Goal: Information Seeking & Learning: Compare options

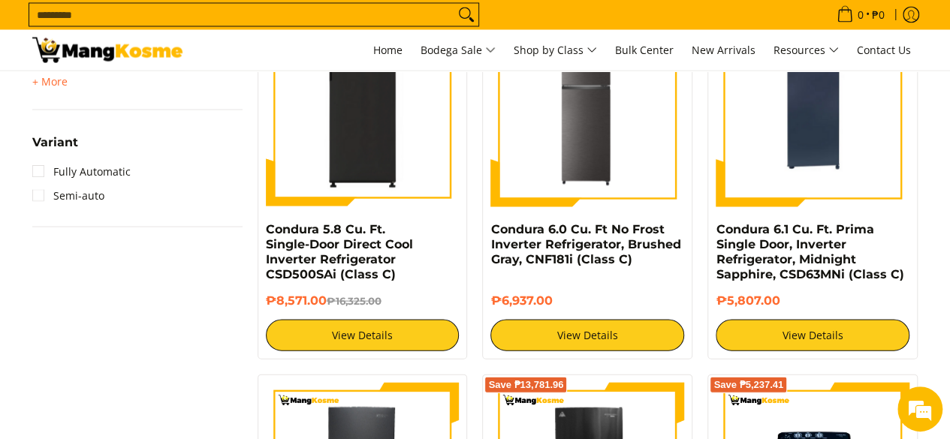
scroll to position [1892, 0]
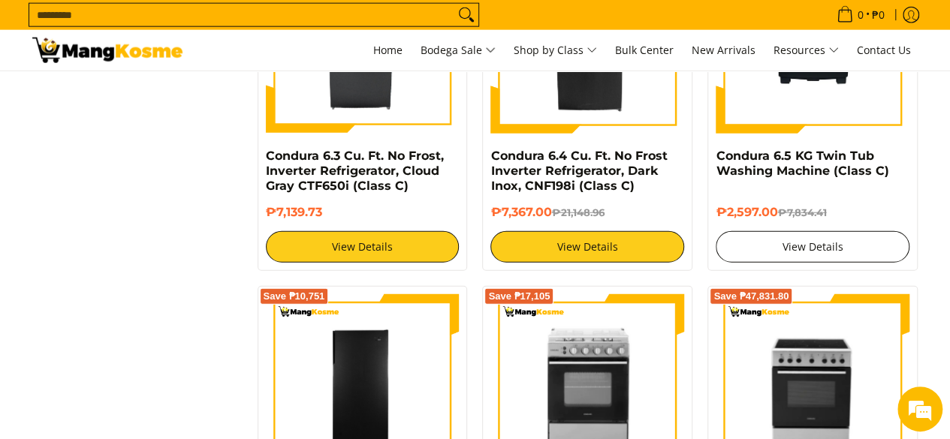
click at [754, 259] on link "View Details" at bounding box center [813, 247] width 194 height 32
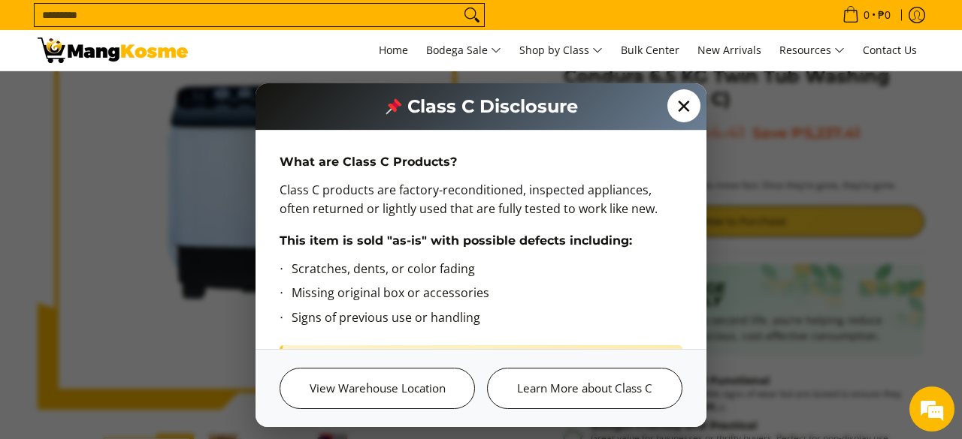
click at [675, 106] on span "✕" at bounding box center [683, 105] width 33 height 33
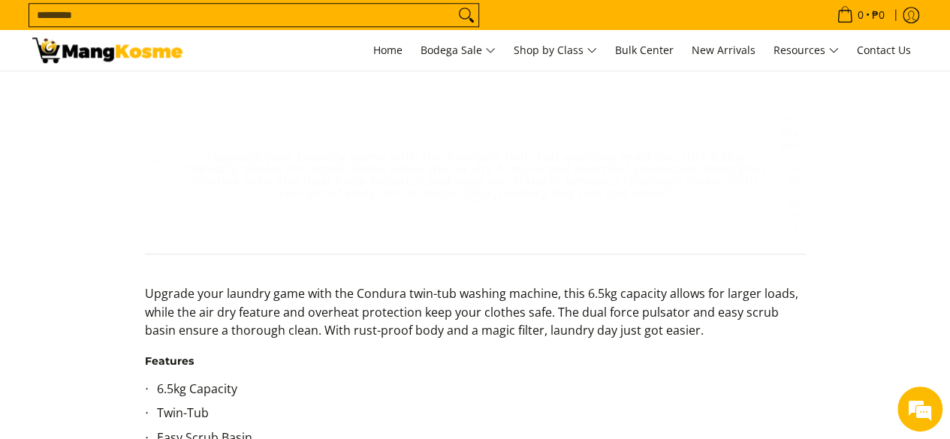
scroll to position [687, 0]
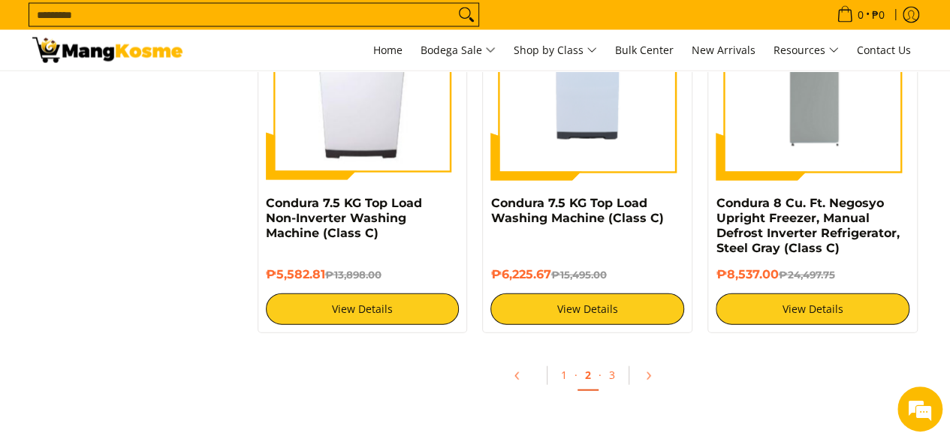
scroll to position [4397, 0]
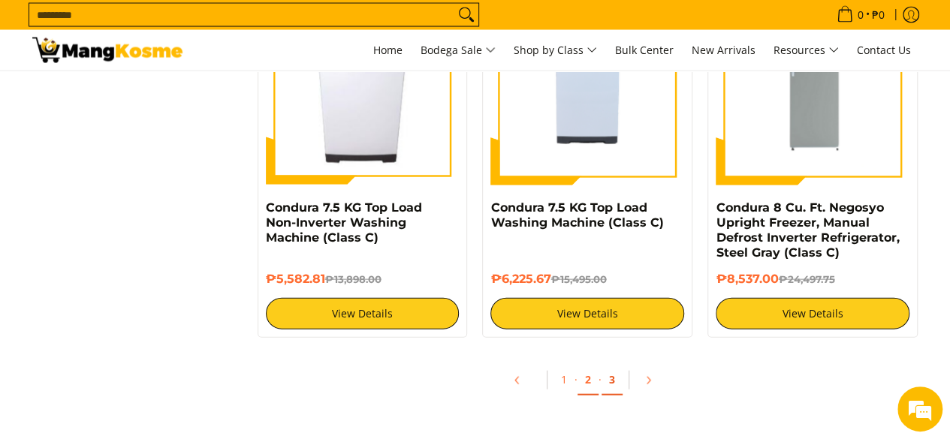
click at [614, 378] on link "3" at bounding box center [612, 380] width 21 height 31
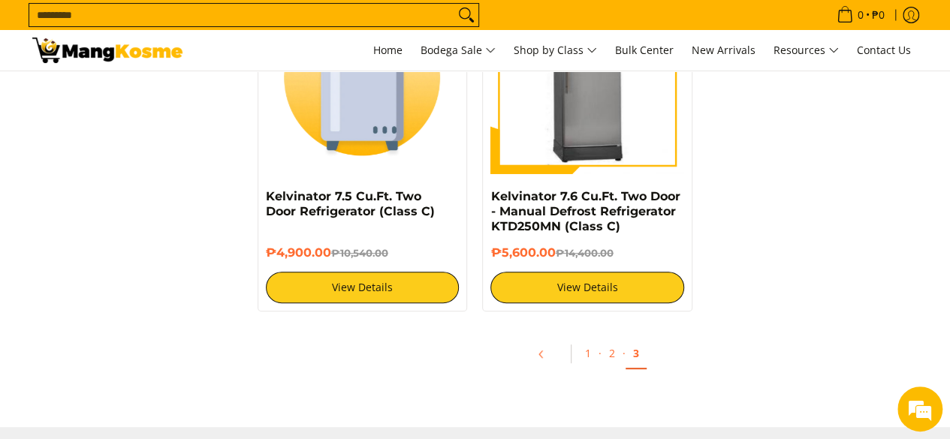
scroll to position [2945, 0]
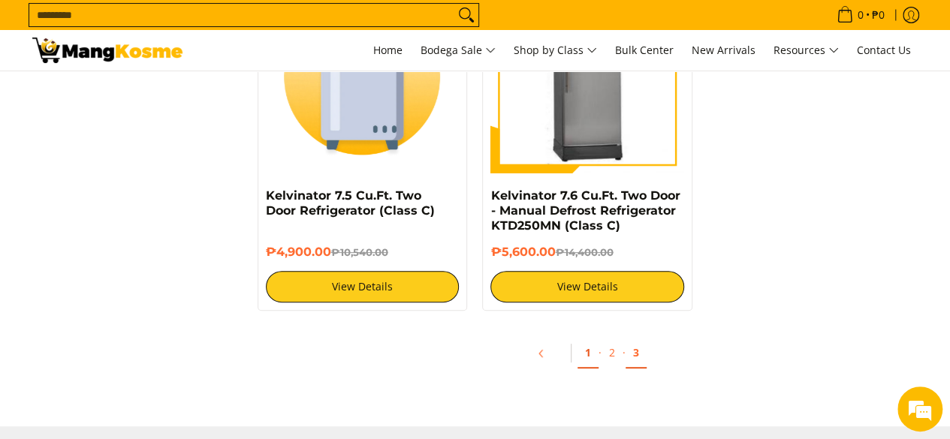
click at [584, 342] on link "1" at bounding box center [588, 353] width 21 height 31
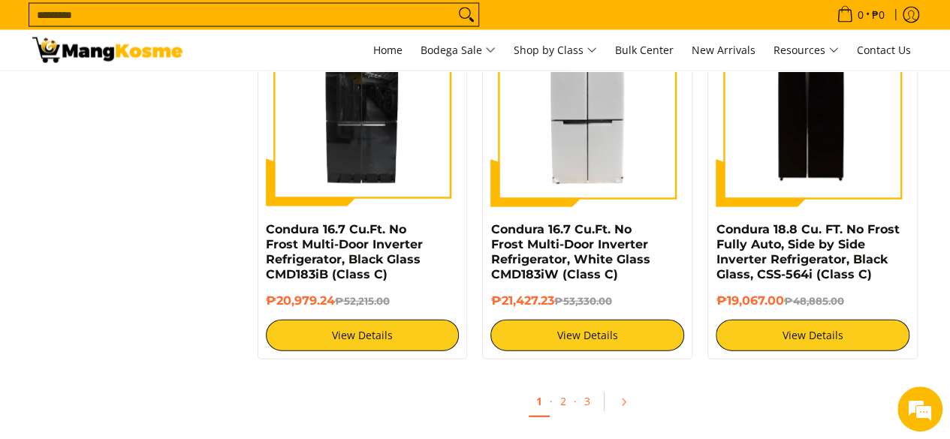
scroll to position [4406, 0]
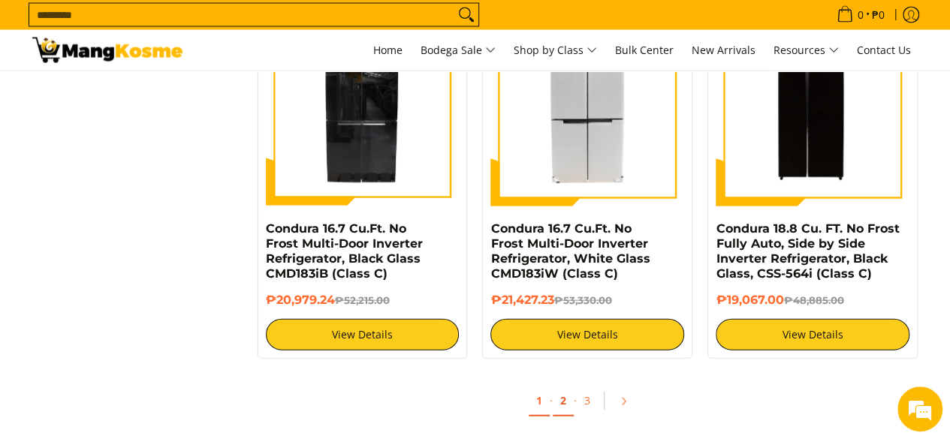
click at [563, 407] on link "2" at bounding box center [563, 401] width 21 height 31
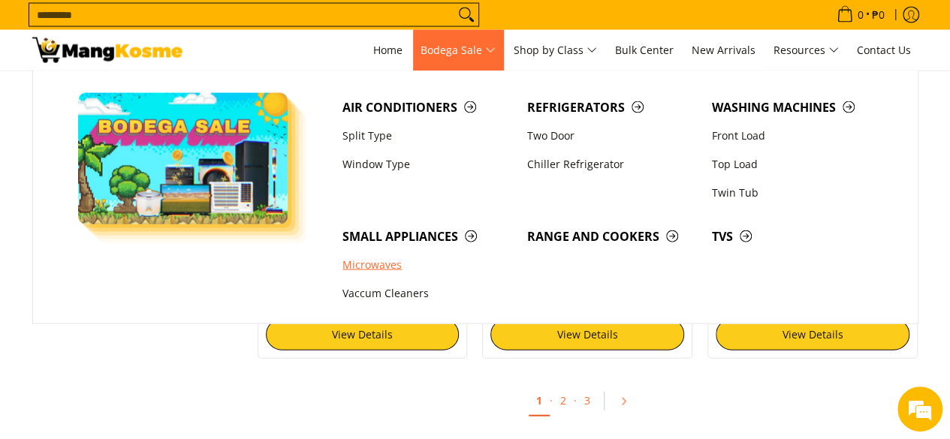
click at [374, 270] on link "Microwaves" at bounding box center [427, 266] width 185 height 29
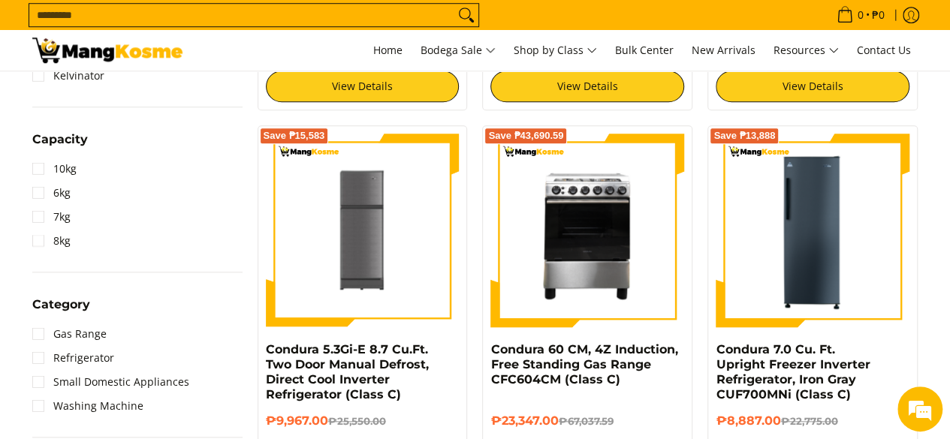
scroll to position [590, 0]
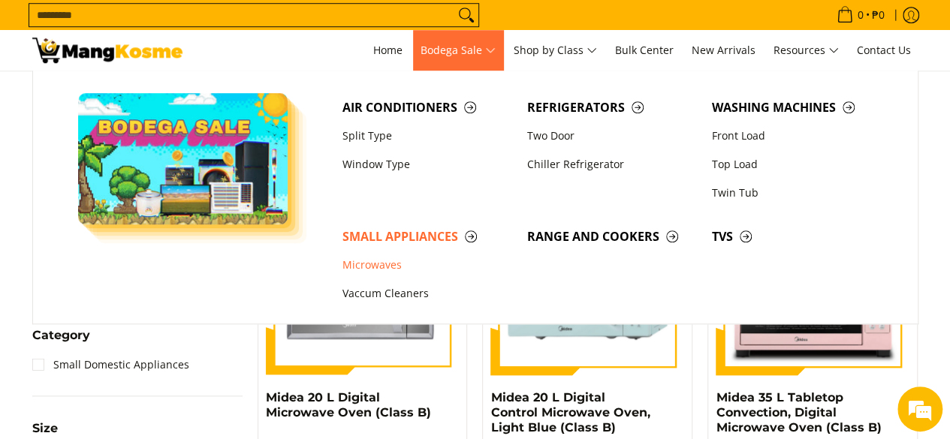
scroll to position [532, 0]
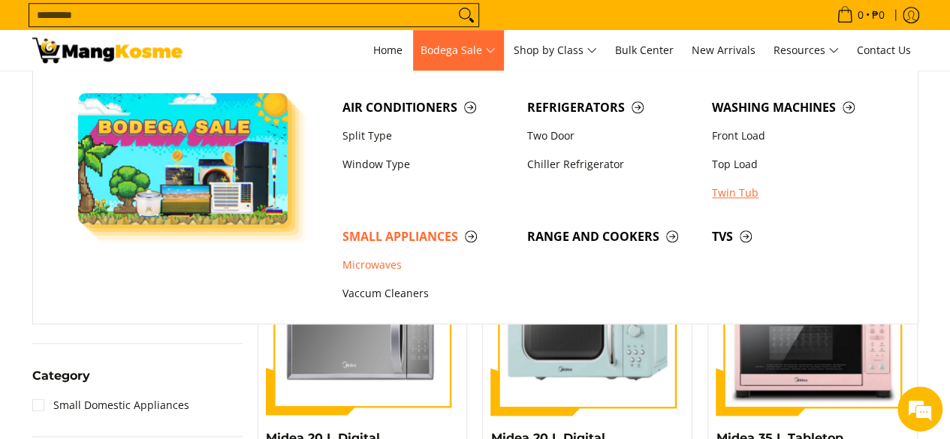
click at [741, 192] on link "Twin Tub" at bounding box center [797, 193] width 185 height 29
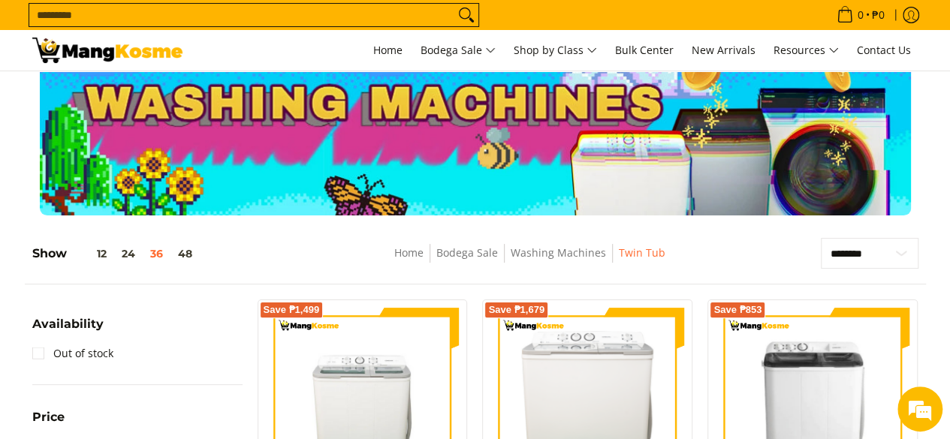
scroll to position [44, 0]
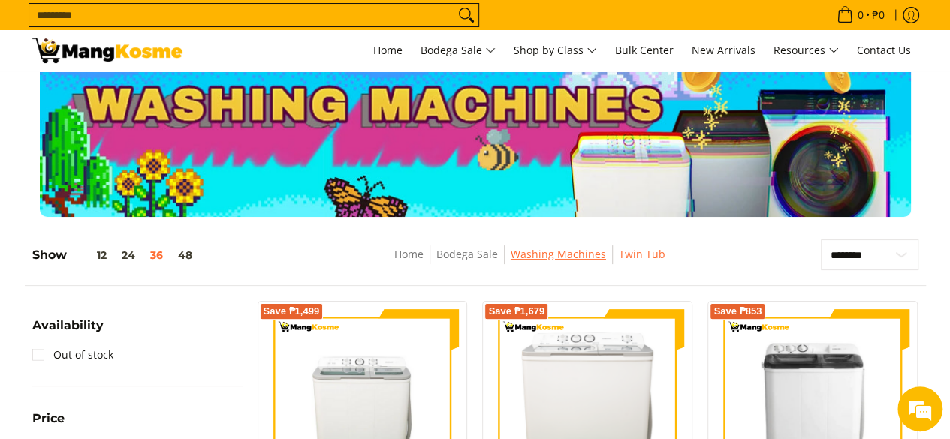
click at [575, 257] on link "Washing Machines" at bounding box center [558, 254] width 95 height 14
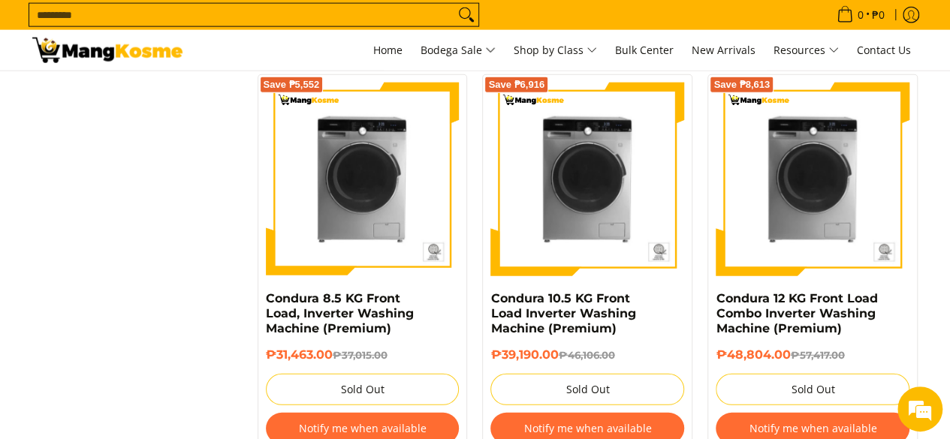
scroll to position [4667, 0]
